Goal: Task Accomplishment & Management: Manage account settings

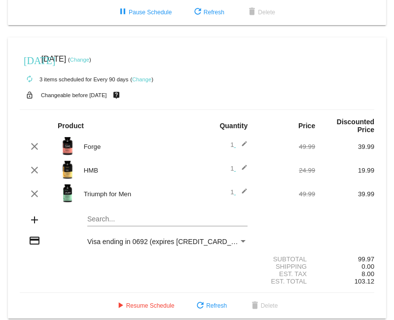
scroll to position [259, 0]
click at [148, 237] on span "Visa ending in 0692 (expires [CREDIT_CARD_DATA])" at bounding box center [169, 241] width 165 height 8
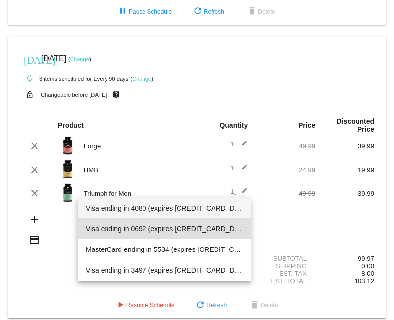
click at [146, 212] on span "Visa ending in 4080 (expires [CREDIT_CARD_DATA])" at bounding box center [164, 208] width 157 height 21
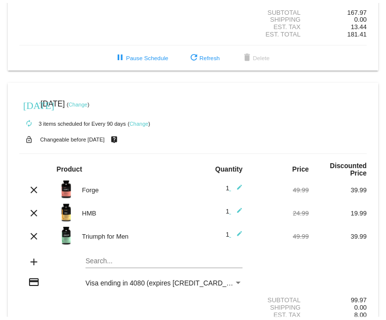
scroll to position [198, 0]
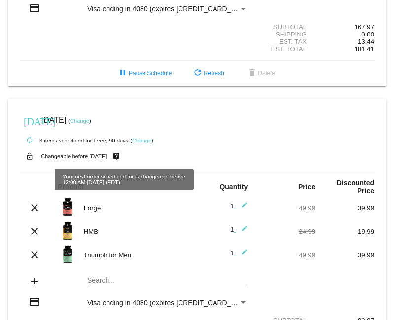
click at [89, 118] on link "Change" at bounding box center [79, 121] width 19 height 6
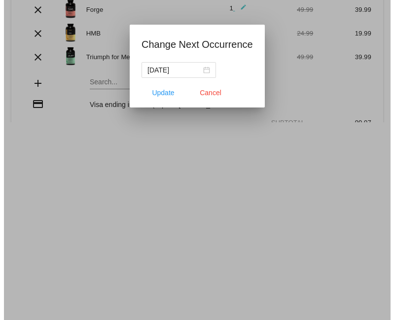
scroll to position [206, 0]
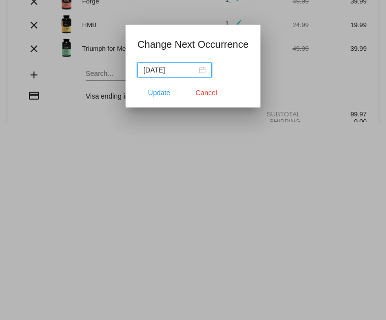
click at [204, 68] on div "[DATE]" at bounding box center [174, 70] width 63 height 11
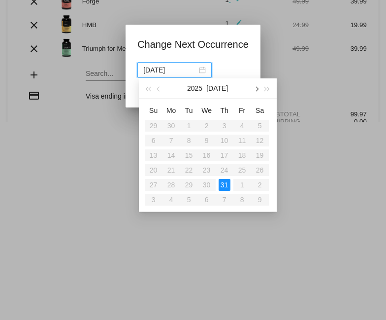
click at [256, 91] on span "button" at bounding box center [256, 89] width 5 height 5
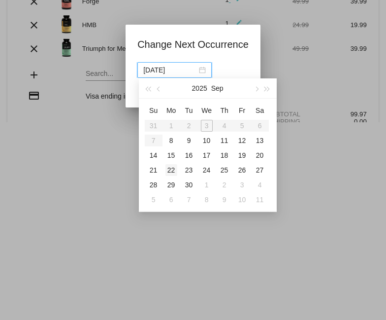
click at [172, 170] on div "22" at bounding box center [172, 170] width 12 height 12
type input "[DATE]"
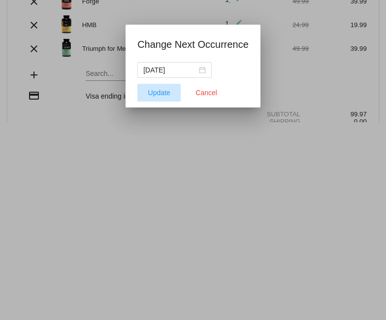
click at [163, 94] on span "Update" at bounding box center [159, 93] width 22 height 8
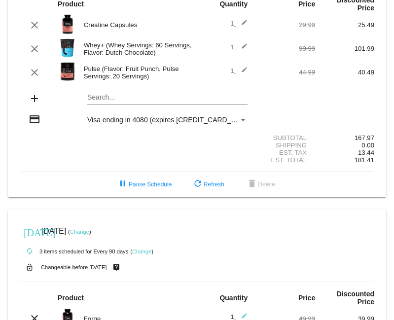
scroll to position [259, 0]
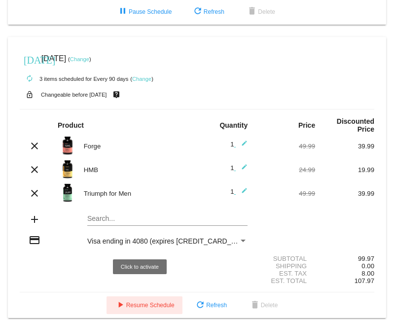
click at [130, 302] on span "play_arrow Resume Schedule" at bounding box center [144, 305] width 60 height 7
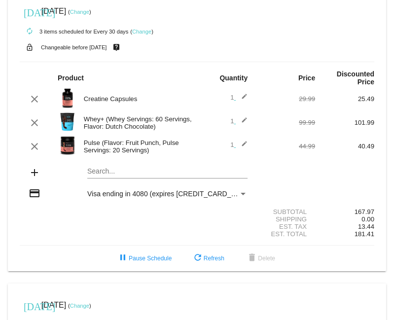
scroll to position [0, 0]
